Goal: Information Seeking & Learning: Learn about a topic

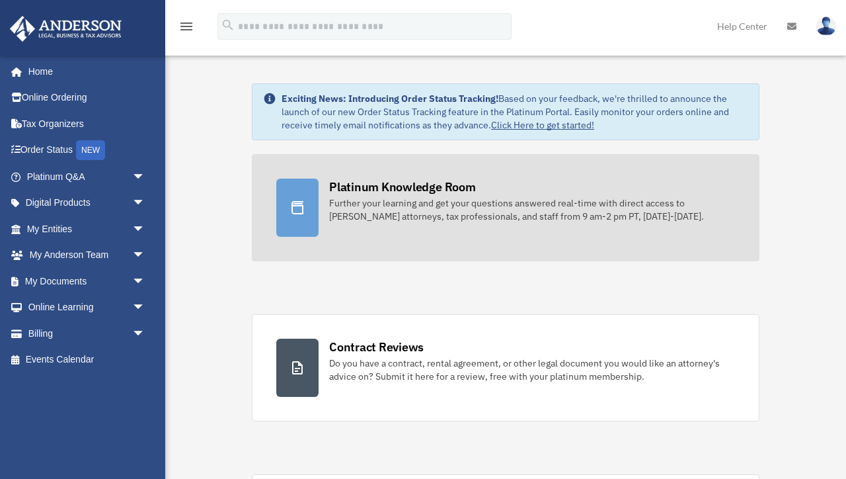
click at [464, 217] on div "Further your learning and get your questions answered real-time with direct acc…" at bounding box center [532, 209] width 406 height 26
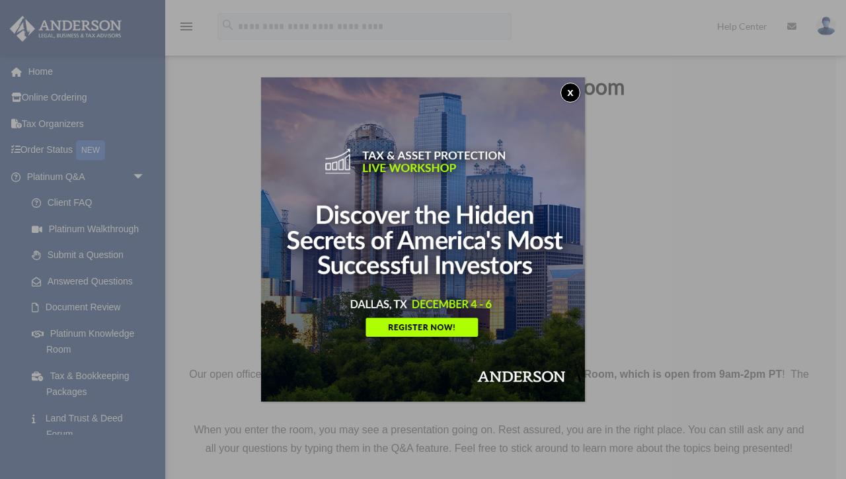
click at [564, 93] on button "x" at bounding box center [571, 93] width 20 height 20
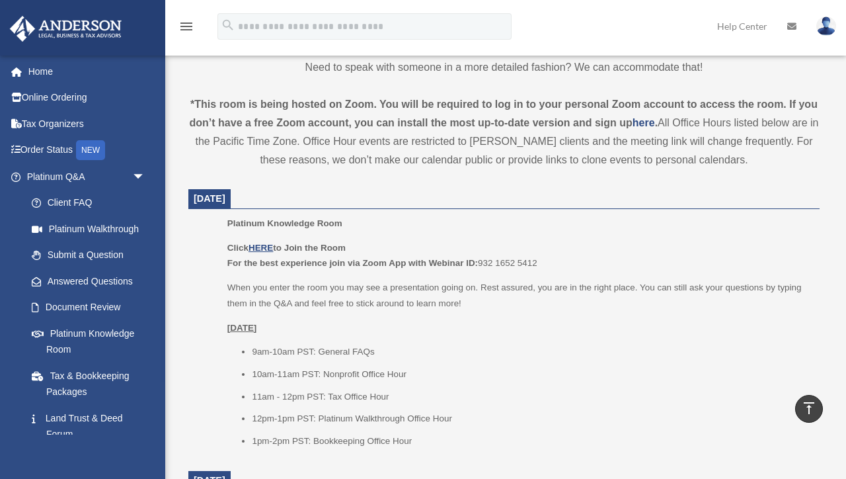
scroll to position [488, 0]
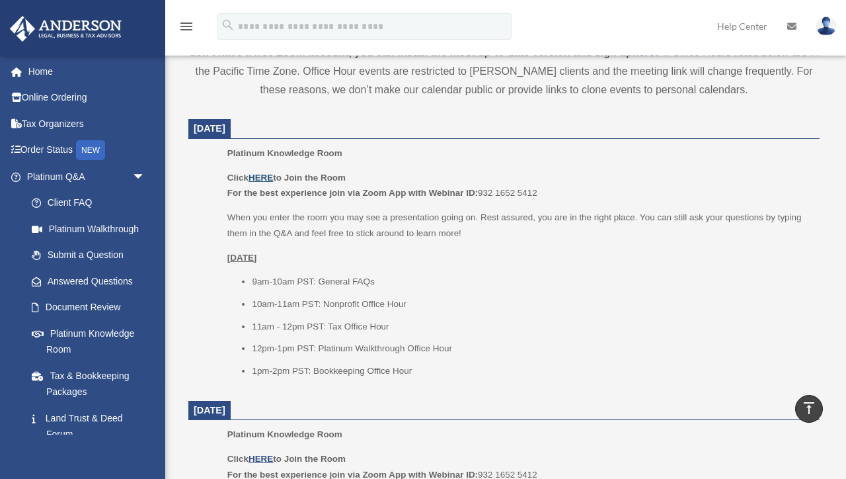
click at [273, 176] on u "HERE" at bounding box center [261, 178] width 24 height 10
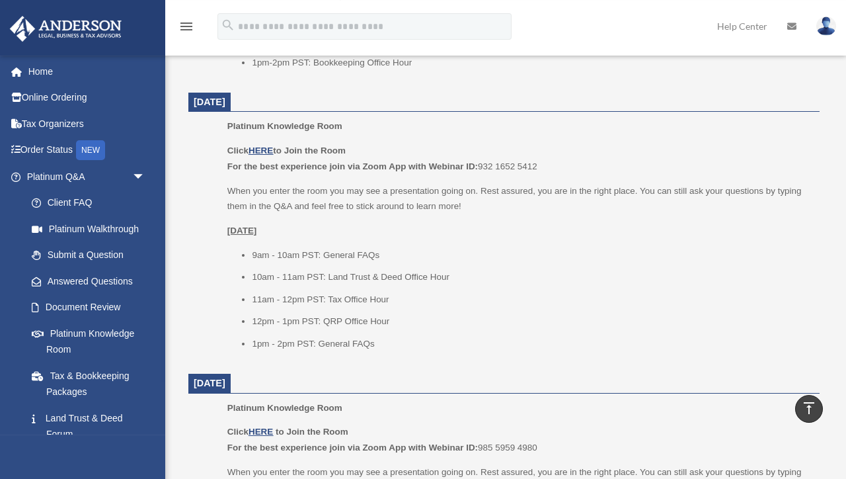
scroll to position [628, 0]
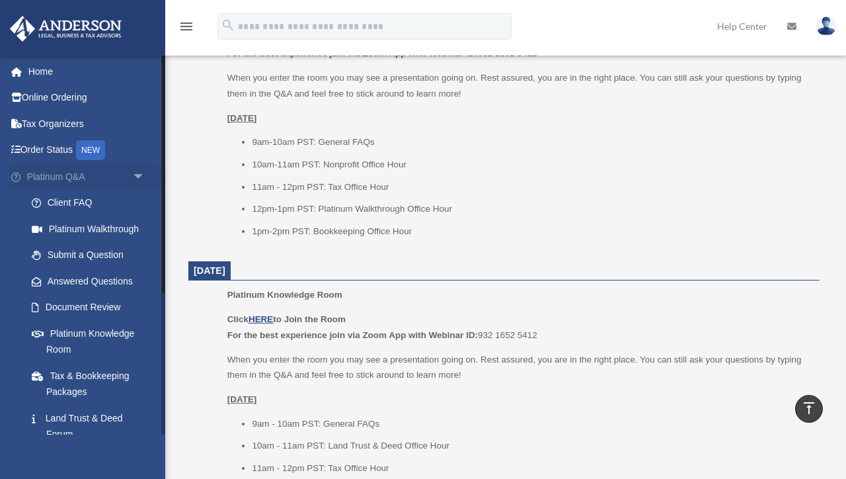
click at [87, 173] on link "Platinum Q&A arrow_drop_down" at bounding box center [87, 176] width 156 height 26
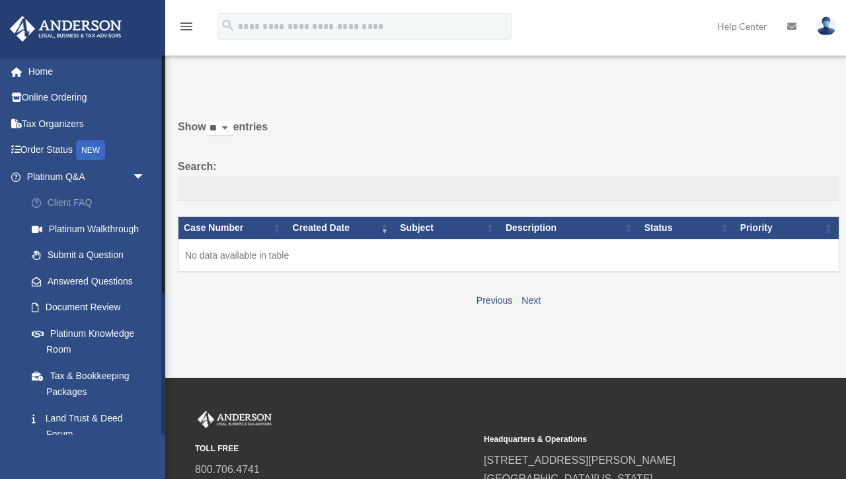
click at [86, 201] on link "Client FAQ" at bounding box center [92, 203] width 147 height 26
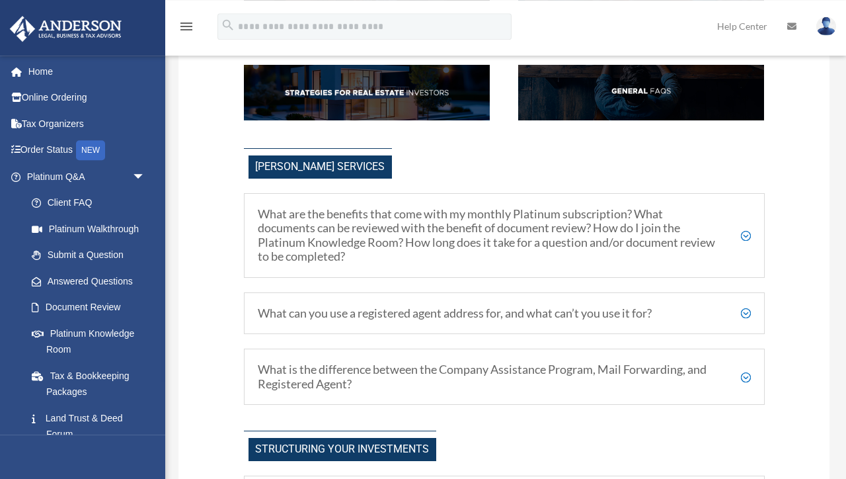
scroll to position [279, 0]
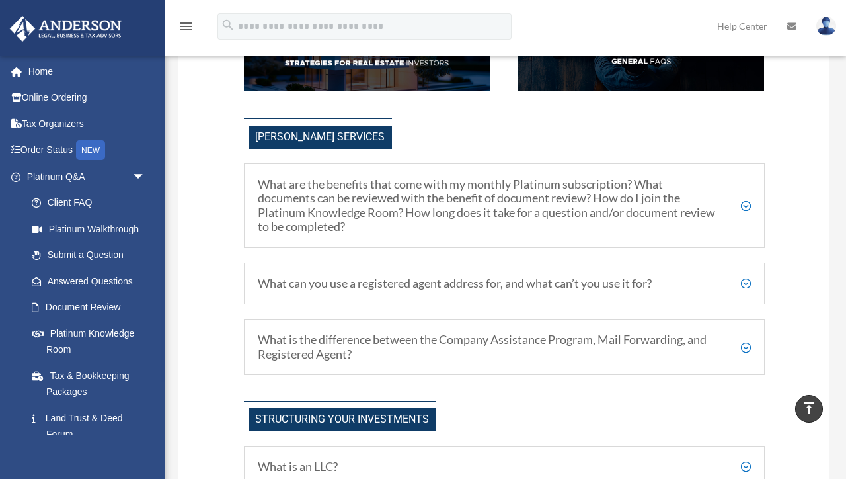
click at [747, 204] on h5 "What are the benefits that come with my monthly Platinum subscription? What doc…" at bounding box center [504, 205] width 493 height 57
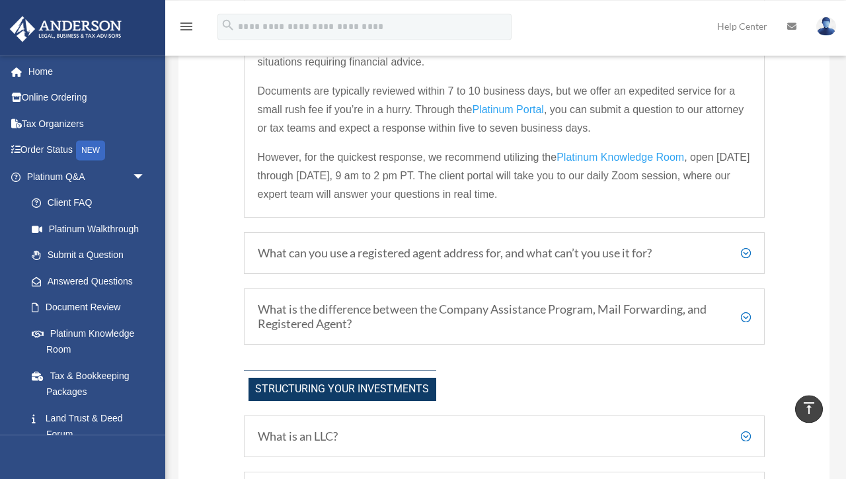
scroll to position [558, 0]
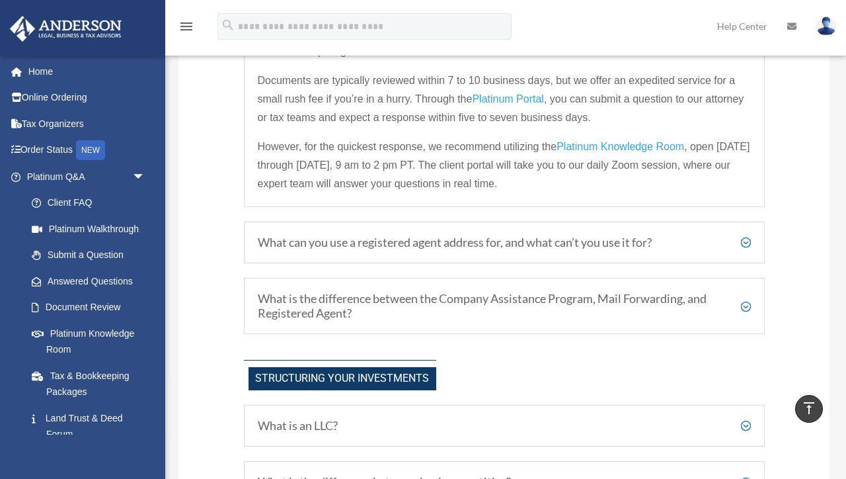
click at [744, 239] on h5 "What can you use a registered agent address for, and what can’t you use it for?" at bounding box center [504, 242] width 493 height 15
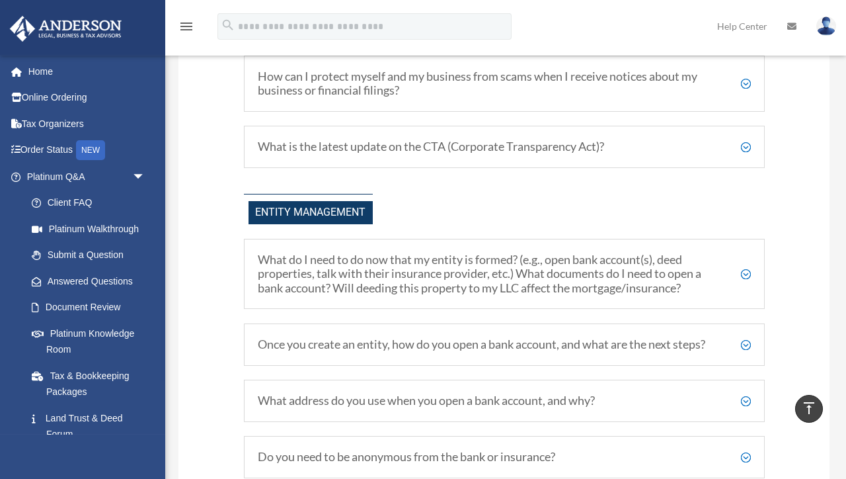
scroll to position [1483, 0]
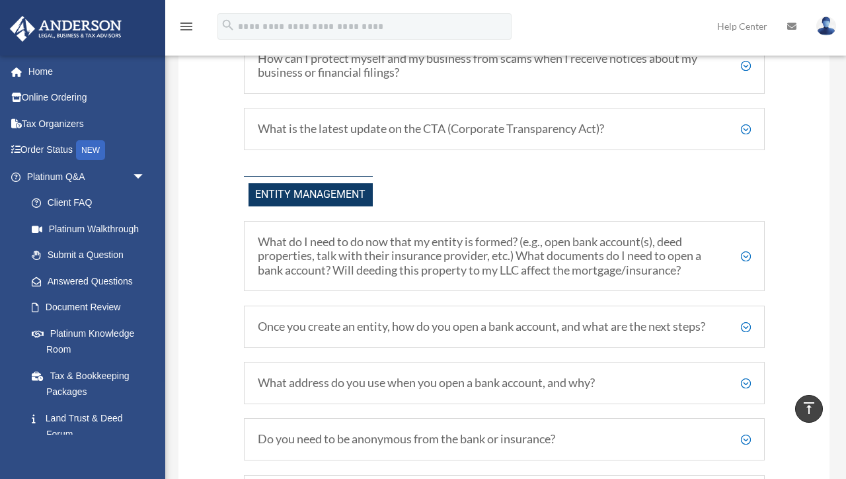
click at [748, 254] on h5 "What do I need to do now that my entity is formed? (e.g., open bank account(s),…" at bounding box center [504, 256] width 493 height 43
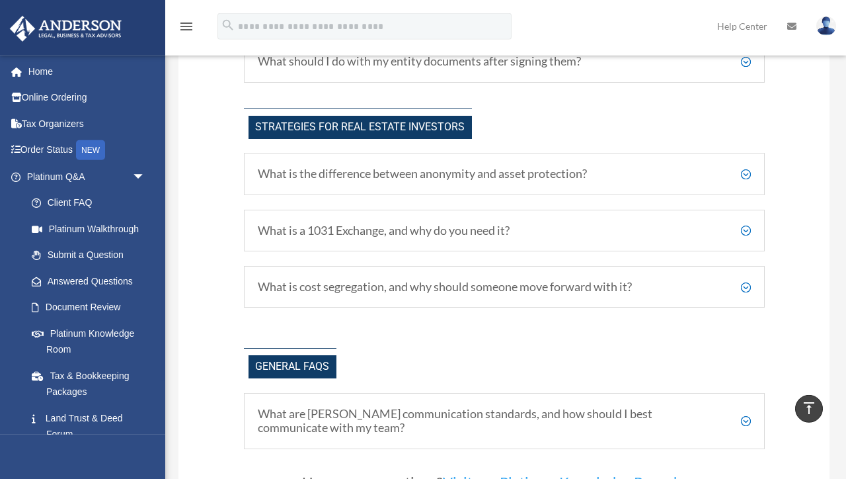
scroll to position [2739, 0]
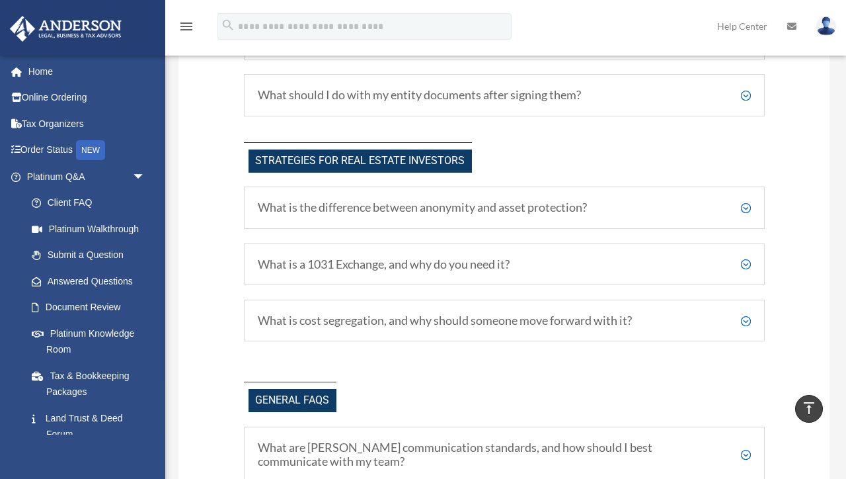
click at [743, 313] on h5 "What is cost segregation, and why should someone move forward with it?" at bounding box center [504, 320] width 493 height 15
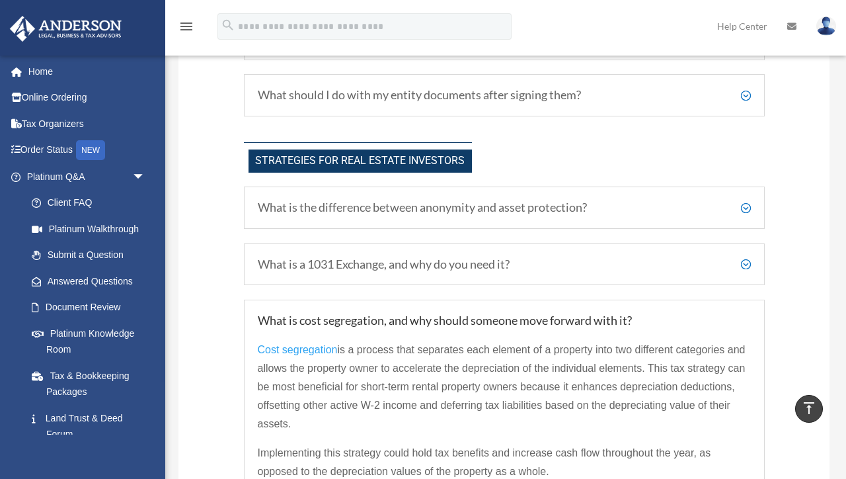
click at [742, 202] on h5 "What is the difference between anonymity and asset protection?" at bounding box center [504, 207] width 493 height 15
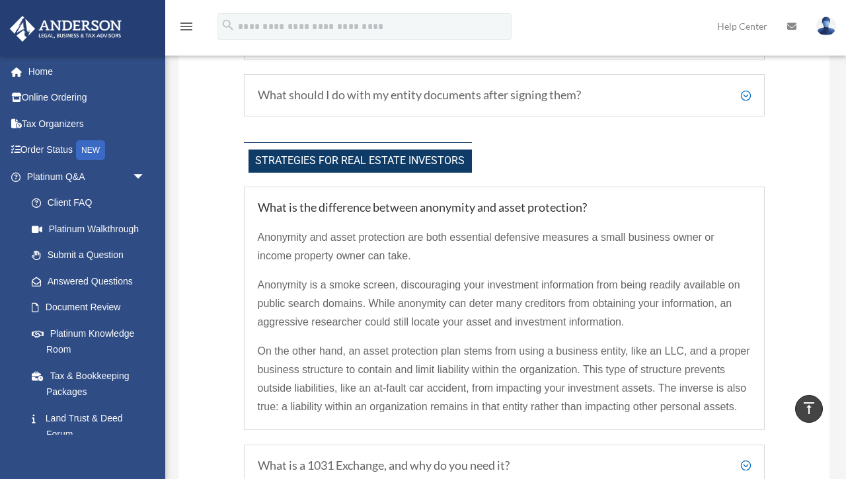
click at [730, 152] on div "Strategies for Real Estate Investors" at bounding box center [504, 157] width 521 height 30
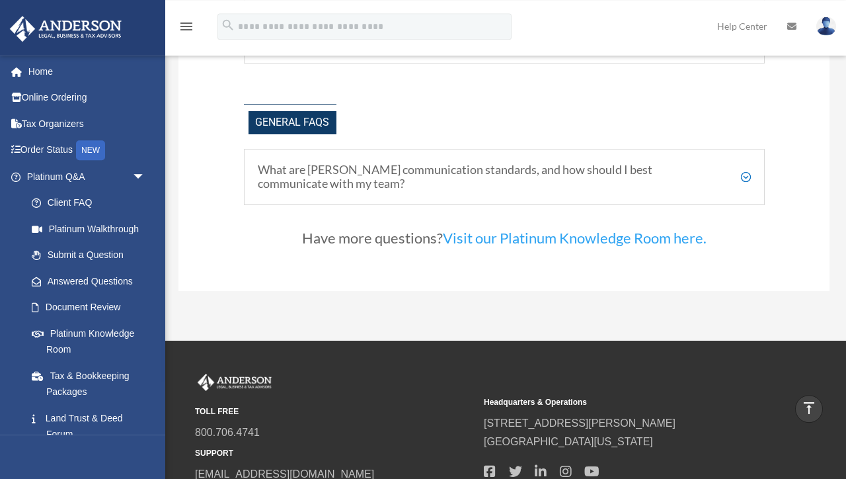
scroll to position [3228, 0]
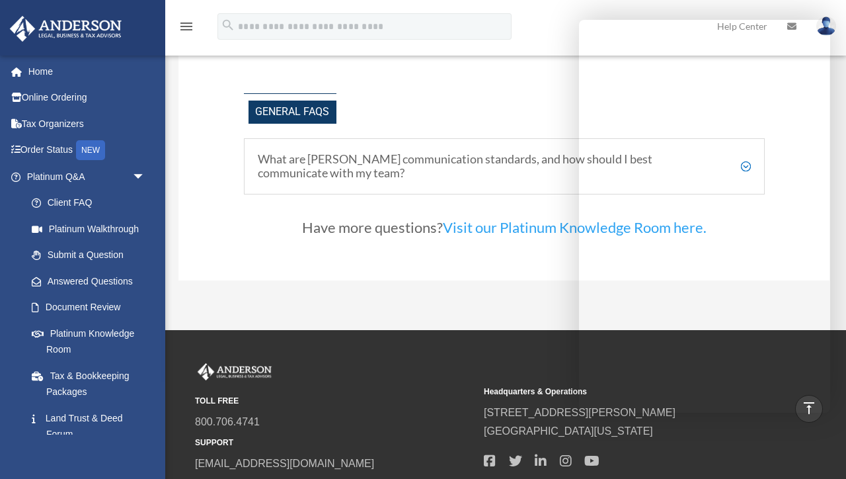
click at [473, 330] on div "TOLL FREE 800.706.4741 SUPPORT info@andersonadvisors.com Headquarters & Operati…" at bounding box center [423, 429] width 846 height 199
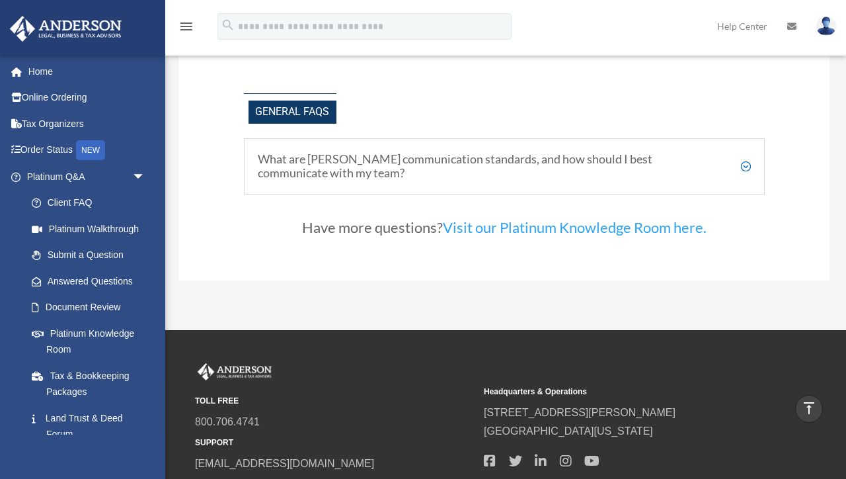
click at [479, 218] on link "Visit our Platinum Knowledge Room here." at bounding box center [575, 230] width 264 height 24
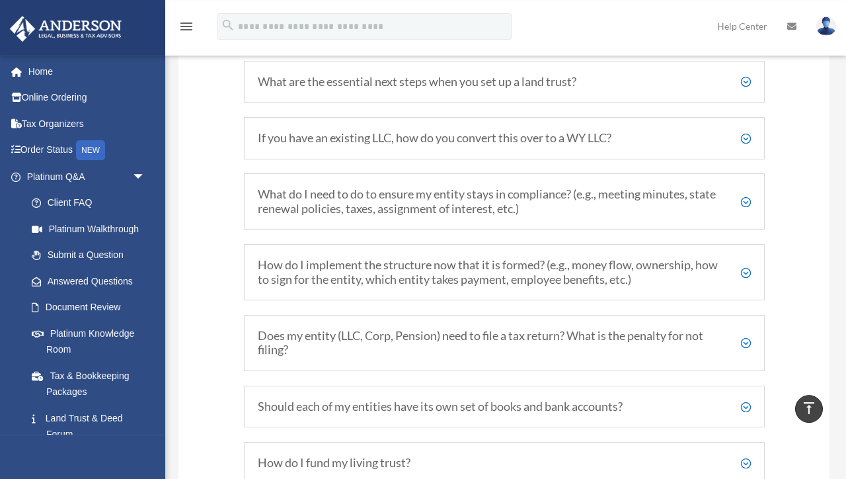
scroll to position [1972, 0]
